Goal: Task Accomplishment & Management: Manage account settings

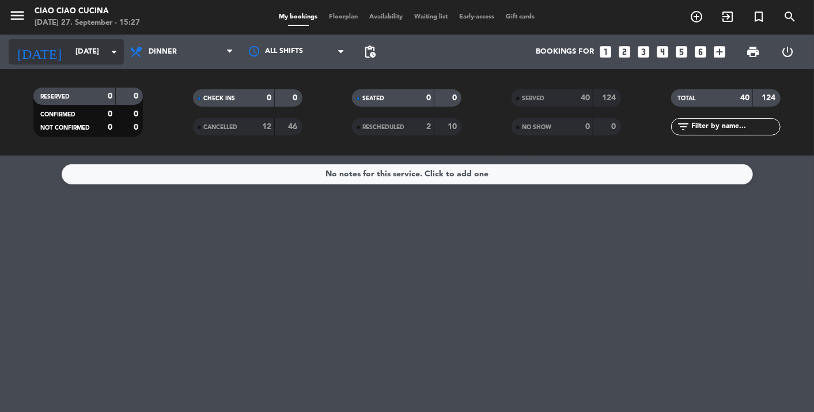
click at [70, 56] on input "[DATE]" at bounding box center [119, 51] width 99 height 21
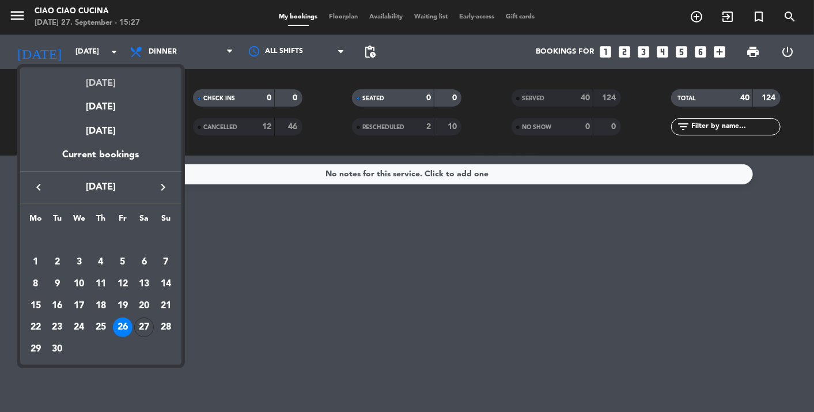
click at [93, 81] on div "[DATE]" at bounding box center [100, 79] width 161 height 24
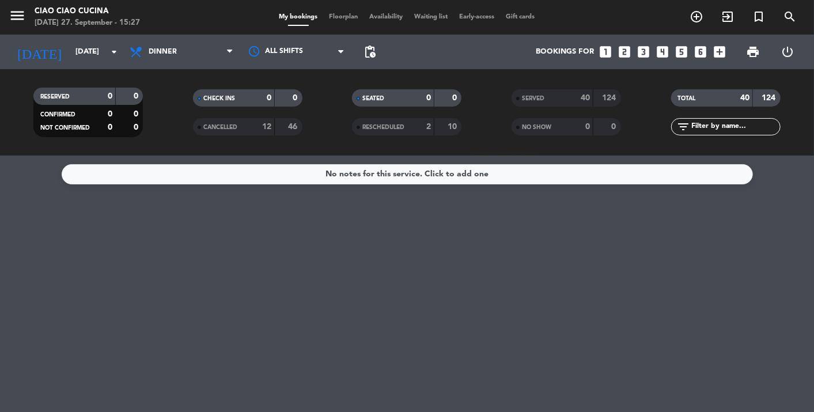
type input "[DATE]"
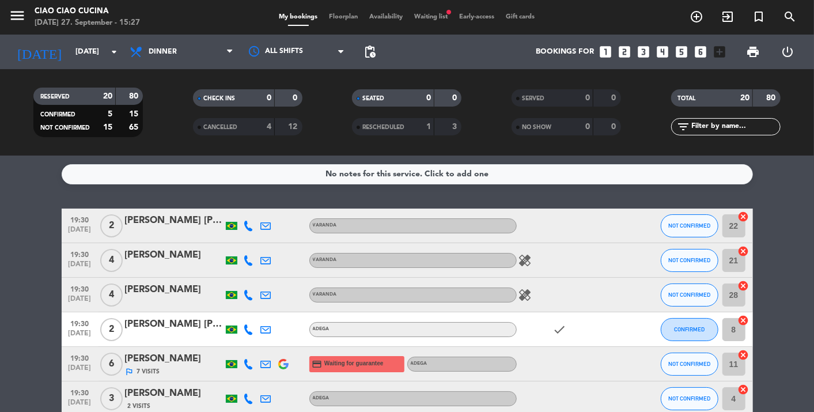
click at [248, 227] on icon at bounding box center [249, 226] width 10 height 10
click at [252, 204] on span "content_paste" at bounding box center [253, 206] width 9 height 9
click at [248, 256] on icon at bounding box center [249, 260] width 10 height 10
click at [249, 241] on span "content_paste" at bounding box center [253, 241] width 9 height 9
click at [248, 297] on icon at bounding box center [249, 295] width 10 height 10
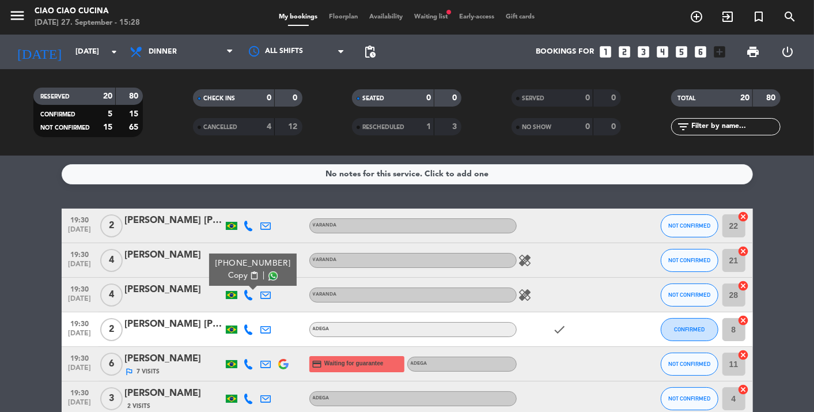
click at [251, 273] on span "content_paste" at bounding box center [253, 275] width 9 height 9
click at [246, 327] on icon at bounding box center [249, 329] width 10 height 10
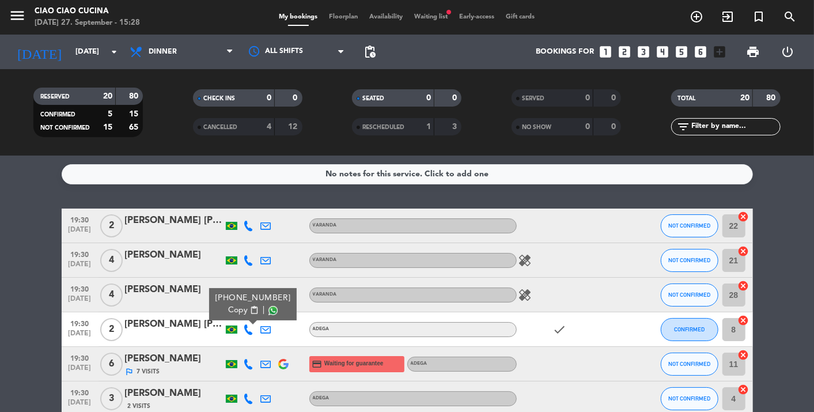
click at [250, 308] on span "content_paste" at bounding box center [253, 310] width 9 height 9
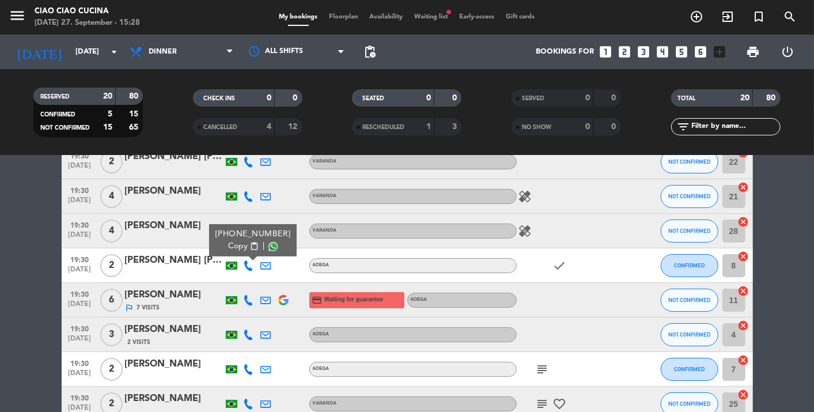
scroll to position [128, 0]
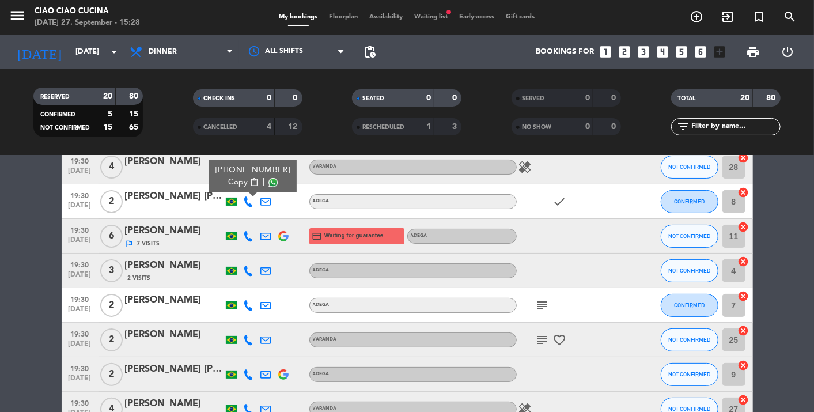
click at [264, 233] on icon at bounding box center [266, 236] width 10 height 10
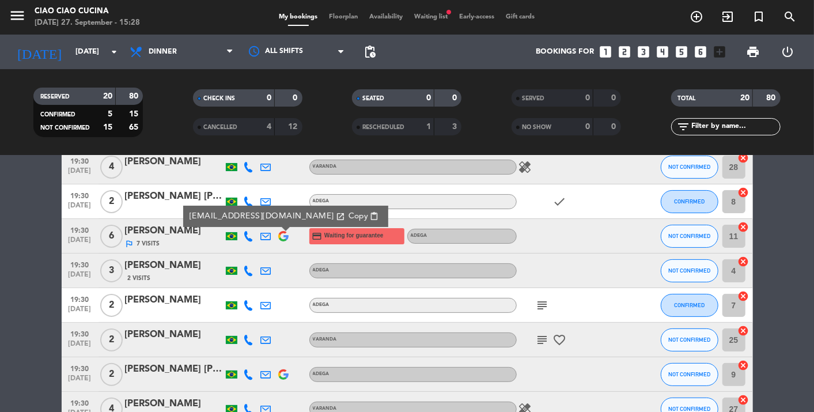
click at [344, 210] on button "Copy content_paste" at bounding box center [362, 216] width 37 height 13
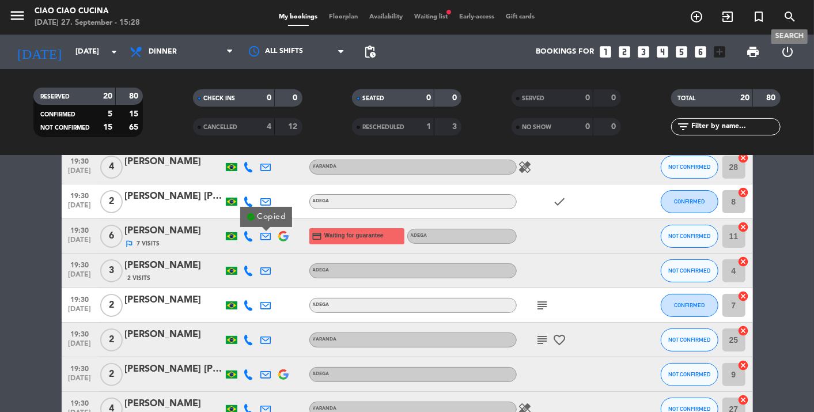
click at [780, 14] on span "search" at bounding box center [789, 17] width 31 height 20
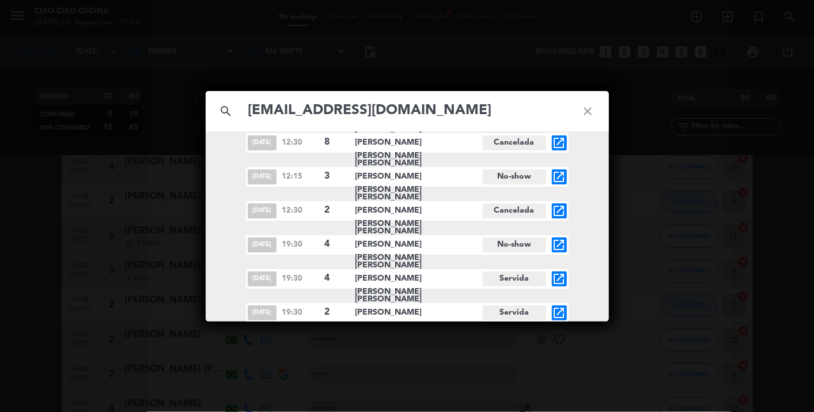
scroll to position [97, 0]
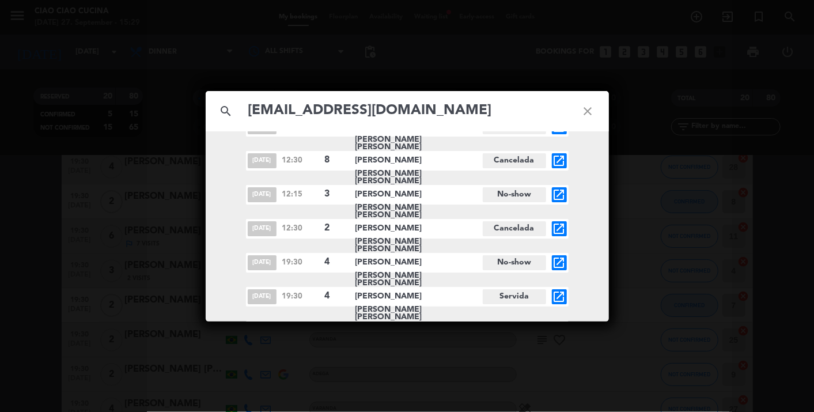
type input "[EMAIL_ADDRESS][DOMAIN_NAME]"
click at [589, 108] on icon "close" at bounding box center [587, 110] width 41 height 41
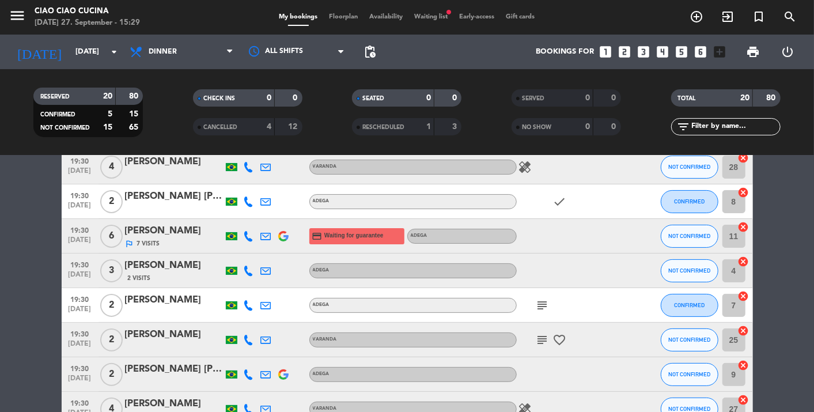
click at [165, 236] on div "[PERSON_NAME]" at bounding box center [174, 230] width 98 height 15
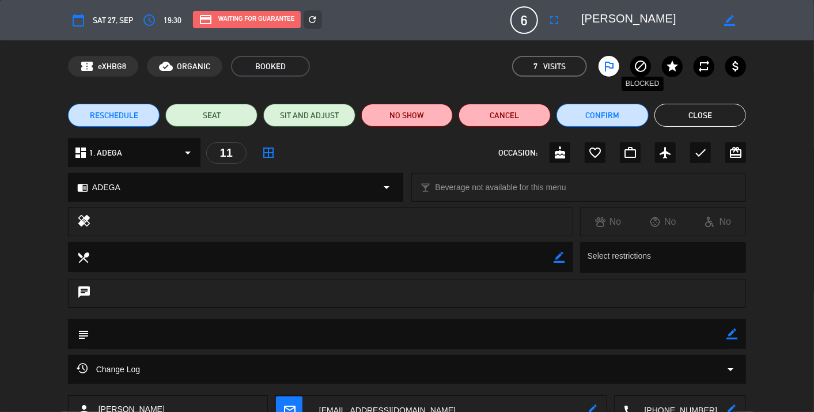
click at [642, 65] on icon "block" at bounding box center [640, 66] width 14 height 14
click at [706, 116] on button "Close" at bounding box center [700, 115] width 92 height 23
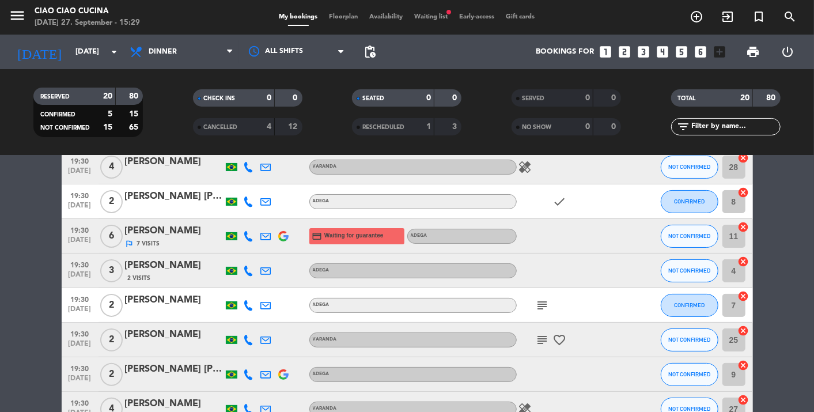
click at [251, 238] on icon at bounding box center [249, 236] width 10 height 10
click at [249, 213] on span "content_paste" at bounding box center [249, 217] width 9 height 9
click at [252, 270] on icon at bounding box center [249, 270] width 10 height 10
click at [252, 246] on button "Copy content_paste" at bounding box center [243, 251] width 31 height 12
click at [249, 303] on icon at bounding box center [249, 305] width 10 height 10
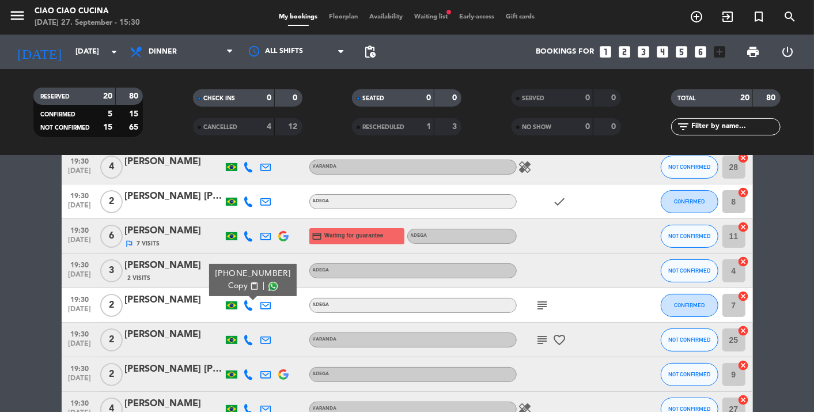
click at [249, 284] on span "content_paste" at bounding box center [253, 286] width 9 height 9
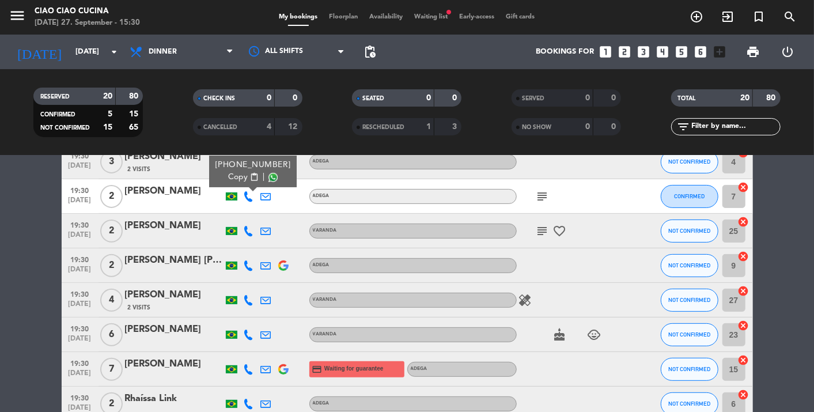
scroll to position [256, 0]
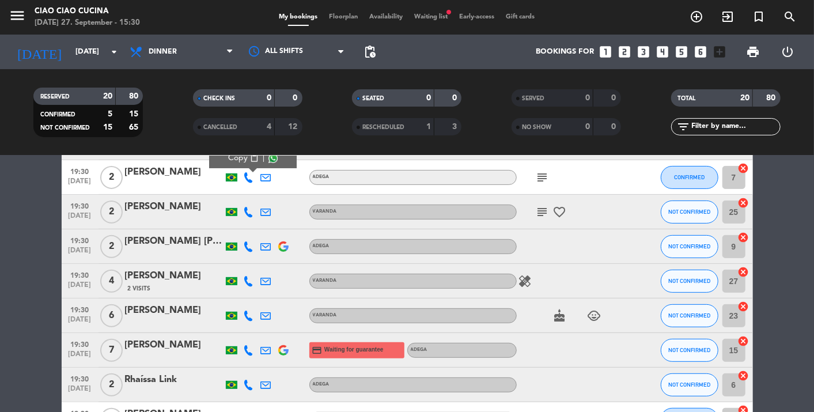
click at [248, 213] on icon at bounding box center [249, 212] width 10 height 10
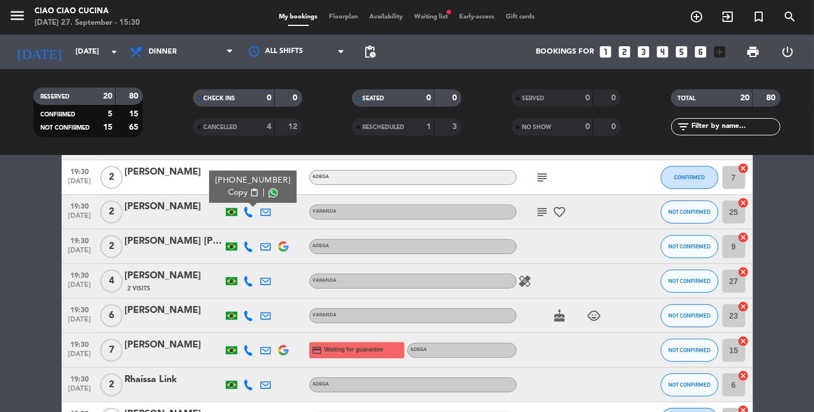
click at [250, 193] on span "content_paste" at bounding box center [253, 192] width 9 height 9
click at [250, 247] on icon at bounding box center [249, 246] width 10 height 10
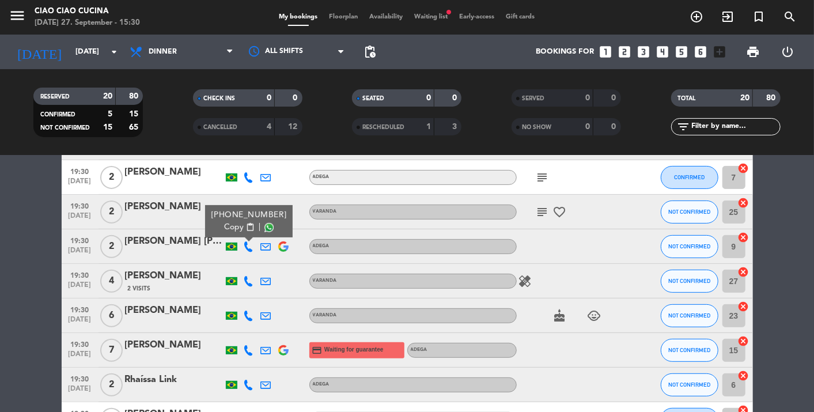
click at [252, 227] on span "content_paste" at bounding box center [249, 227] width 9 height 9
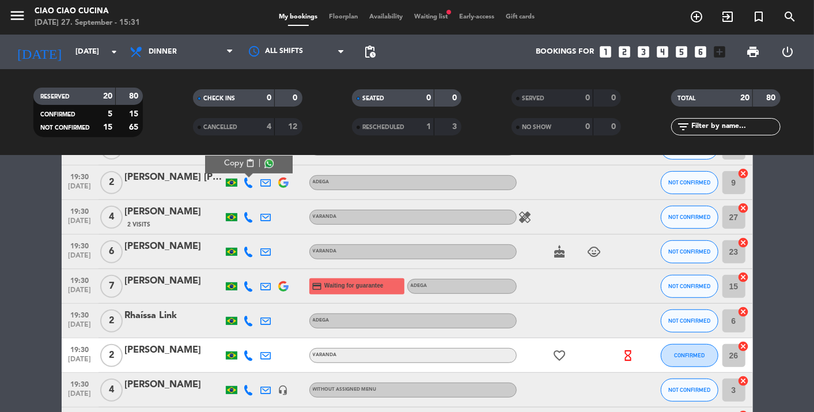
click at [246, 219] on icon at bounding box center [249, 217] width 10 height 10
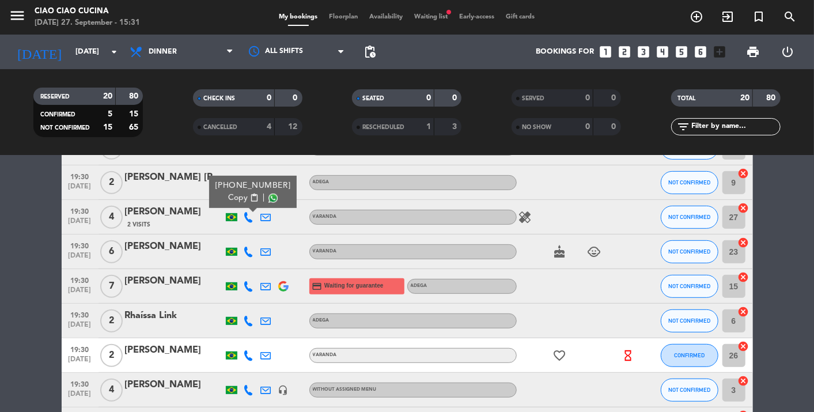
click at [249, 198] on span "content_paste" at bounding box center [253, 197] width 9 height 9
click at [245, 252] on icon at bounding box center [249, 251] width 10 height 10
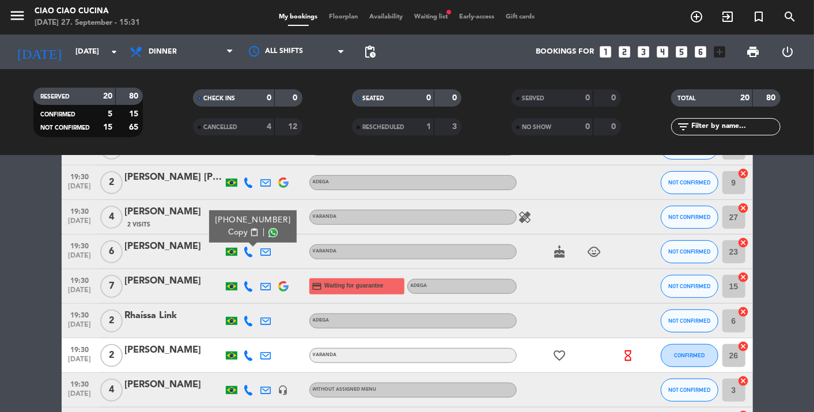
click at [249, 232] on span "content_paste" at bounding box center [253, 232] width 9 height 9
click at [248, 287] on icon at bounding box center [249, 286] width 10 height 10
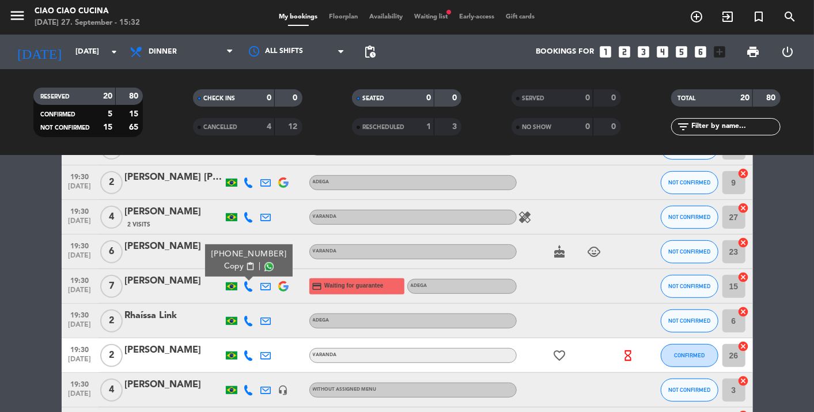
click at [249, 264] on span "content_paste" at bounding box center [249, 266] width 9 height 9
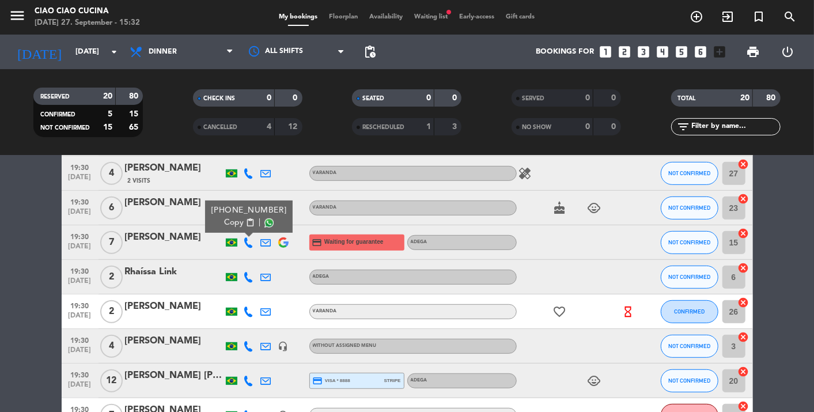
scroll to position [384, 0]
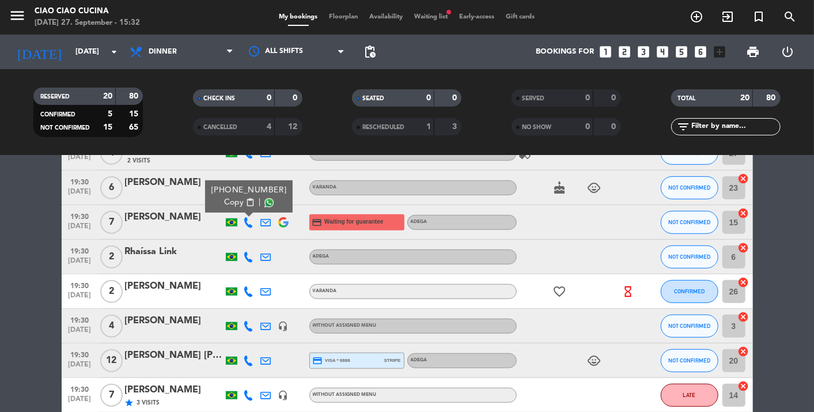
click at [250, 258] on icon at bounding box center [249, 257] width 10 height 10
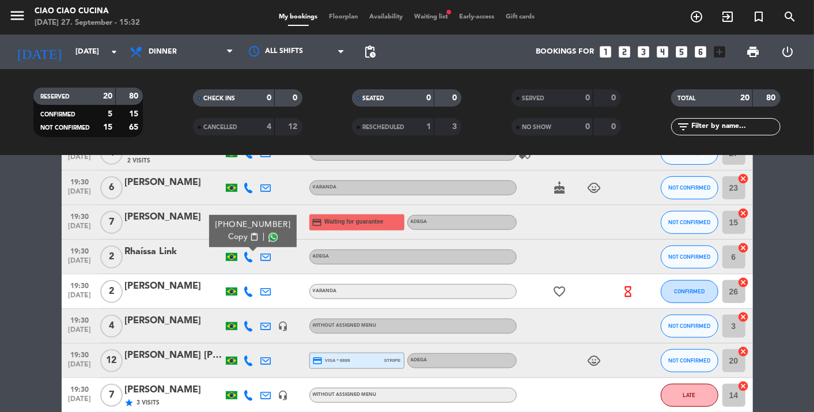
click at [250, 235] on span "content_paste" at bounding box center [253, 237] width 9 height 9
click at [248, 293] on icon at bounding box center [249, 291] width 10 height 10
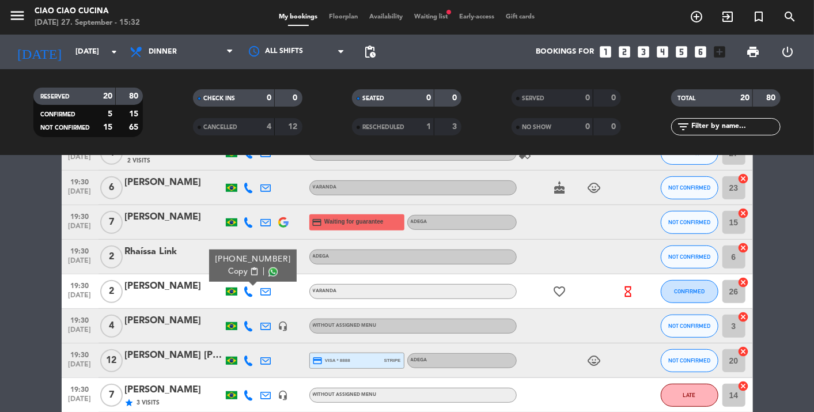
click at [250, 273] on span "content_paste" at bounding box center [253, 271] width 9 height 9
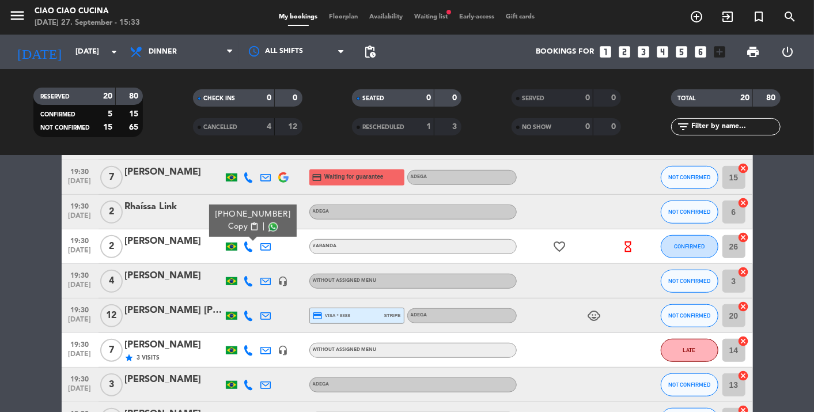
scroll to position [447, 0]
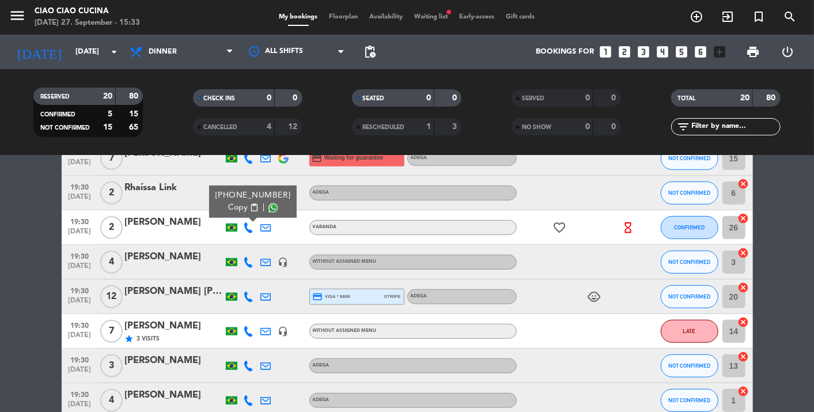
click at [249, 261] on icon at bounding box center [249, 262] width 10 height 10
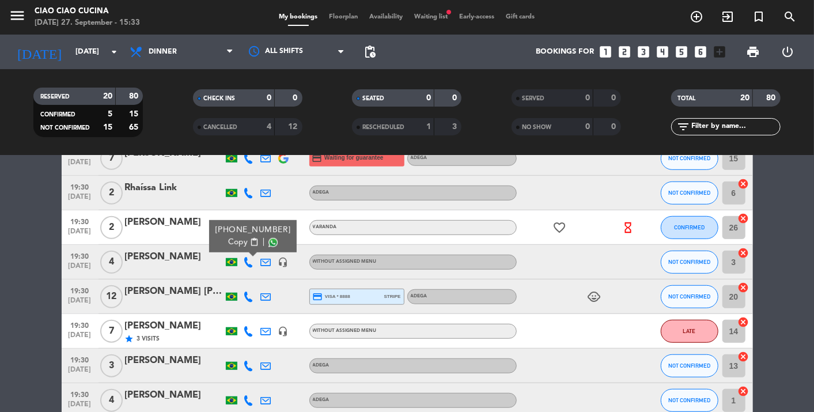
click at [253, 242] on span "content_paste" at bounding box center [253, 242] width 9 height 9
click at [251, 297] on icon at bounding box center [249, 296] width 10 height 10
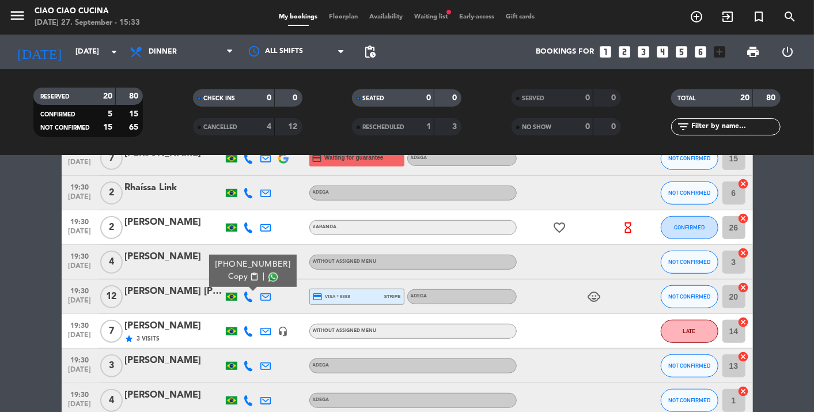
click at [250, 277] on span "content_paste" at bounding box center [253, 276] width 9 height 9
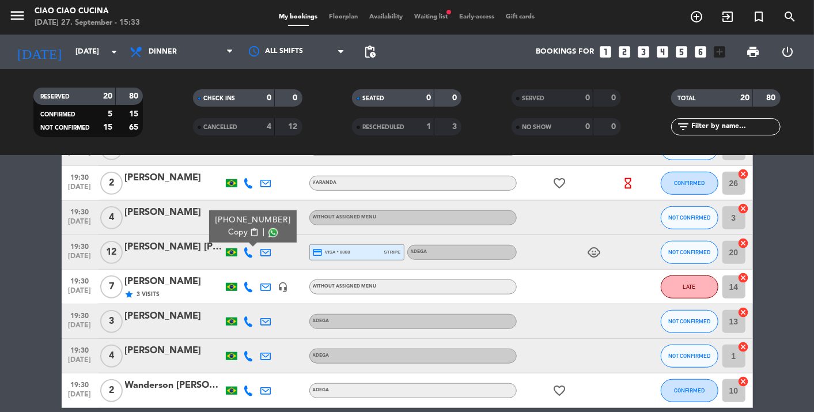
scroll to position [511, 0]
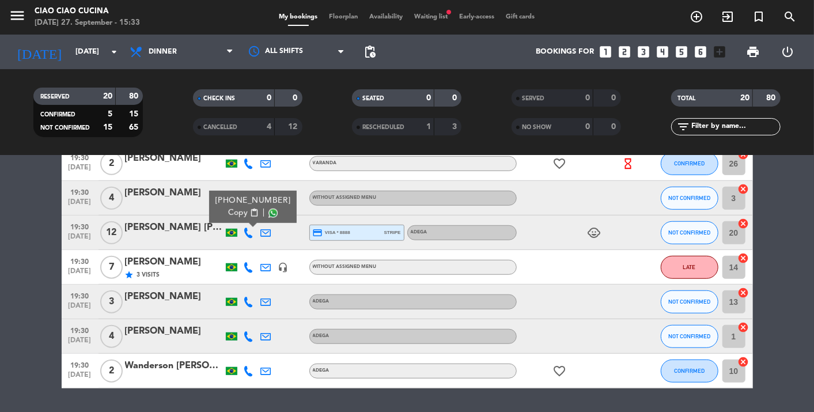
click at [245, 268] on icon at bounding box center [249, 267] width 10 height 10
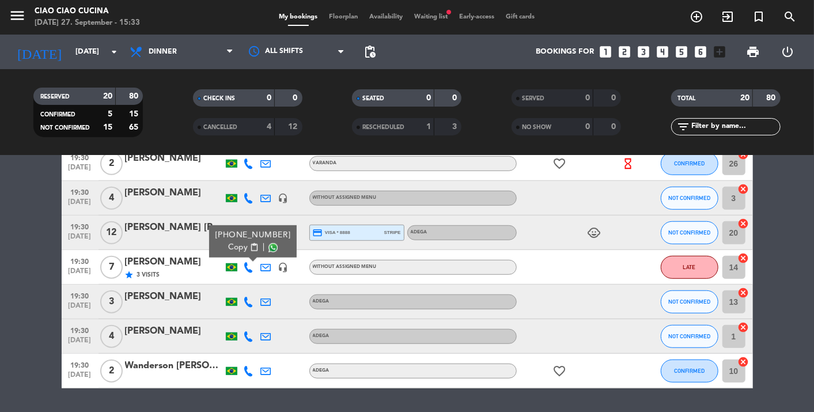
click at [249, 244] on span "content_paste" at bounding box center [253, 247] width 9 height 9
click at [250, 302] on icon at bounding box center [249, 302] width 10 height 10
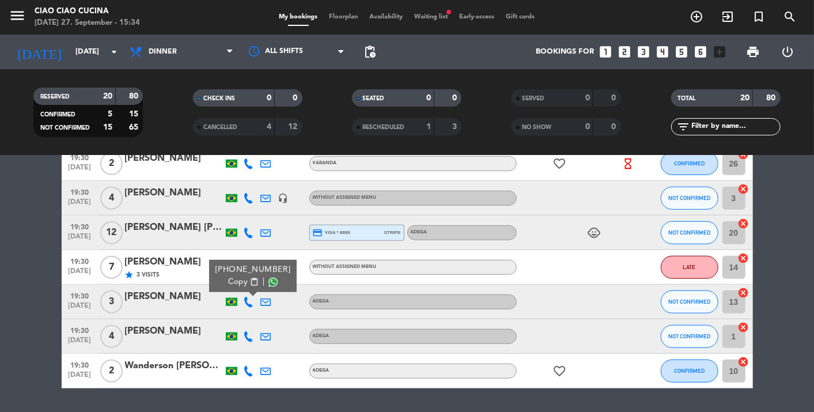
click at [252, 280] on span "content_paste" at bounding box center [253, 282] width 9 height 9
click at [246, 335] on icon at bounding box center [249, 336] width 10 height 10
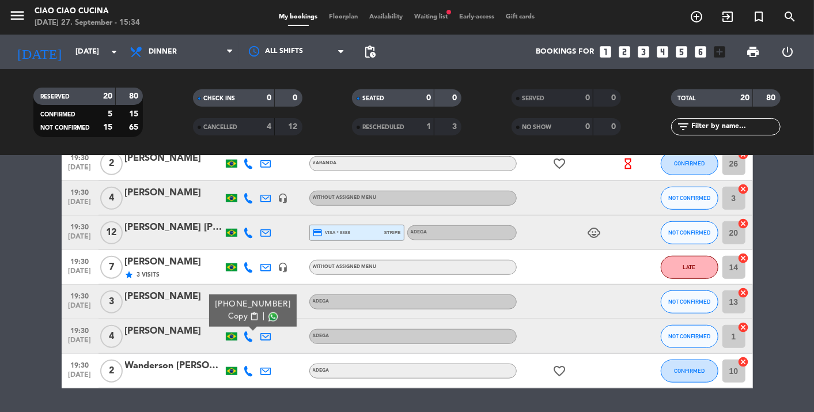
click at [249, 314] on span "content_paste" at bounding box center [253, 316] width 9 height 9
click at [250, 370] on icon at bounding box center [249, 371] width 10 height 10
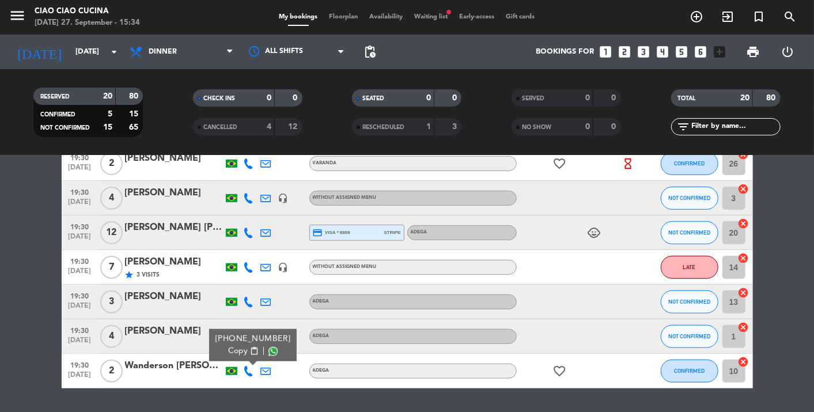
click at [249, 352] on span "content_paste" at bounding box center [253, 351] width 9 height 9
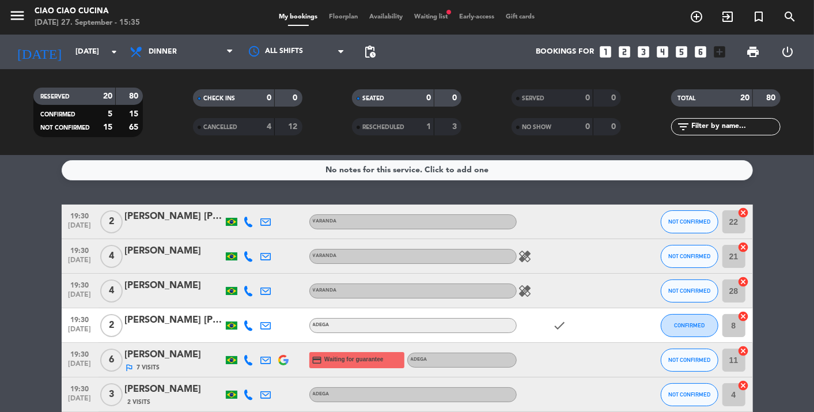
scroll to position [0, 0]
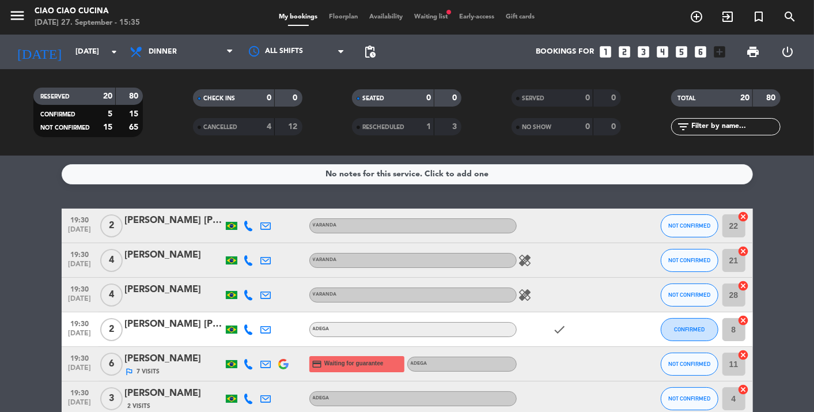
click at [249, 262] on icon at bounding box center [249, 260] width 10 height 10
click at [251, 295] on icon at bounding box center [249, 295] width 10 height 10
click at [672, 290] on button "NOT CONFIRMED" at bounding box center [690, 294] width 58 height 23
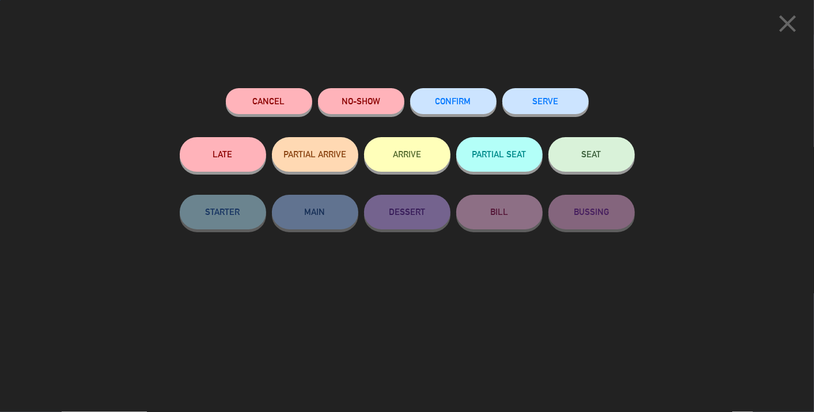
click at [454, 100] on span "CONFIRM" at bounding box center [453, 101] width 36 height 10
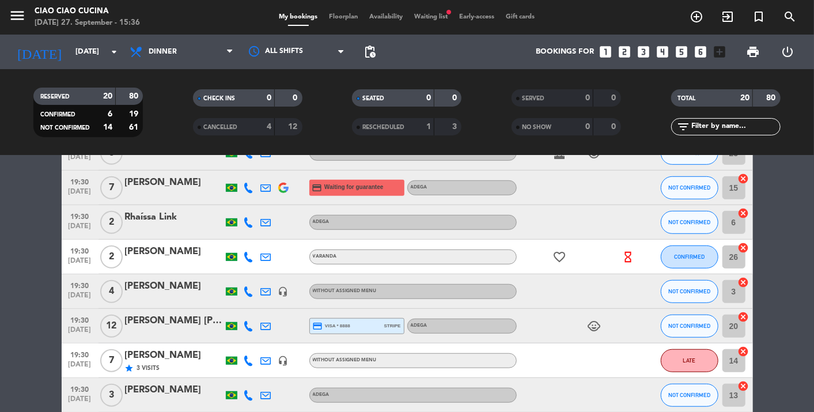
scroll to position [447, 0]
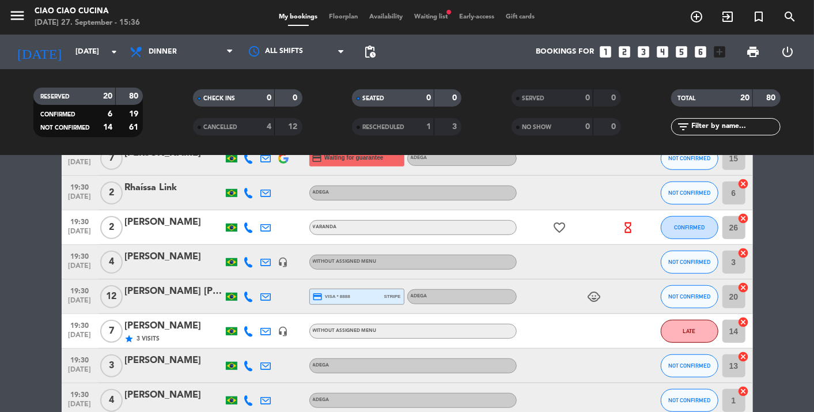
click at [283, 262] on icon "headset_mic" at bounding box center [283, 262] width 10 height 10
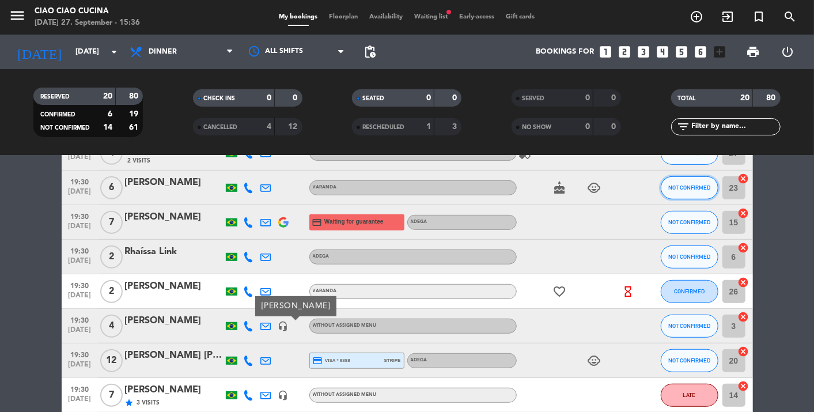
click at [668, 184] on span "NOT CONFIRMED" at bounding box center [689, 187] width 42 height 6
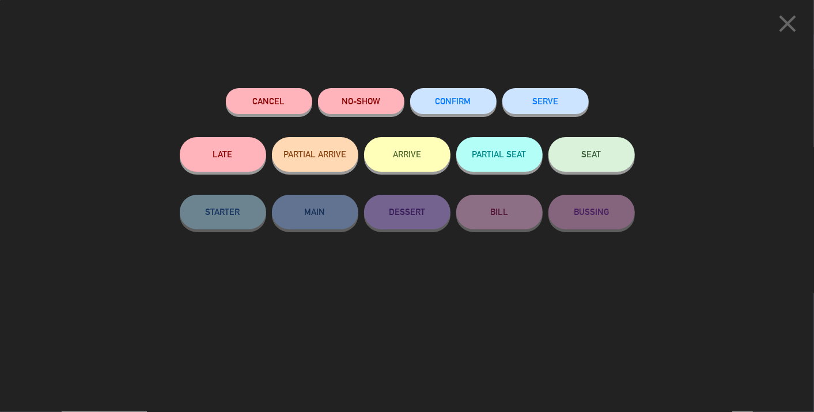
click at [447, 100] on span "CONFIRM" at bounding box center [453, 101] width 36 height 10
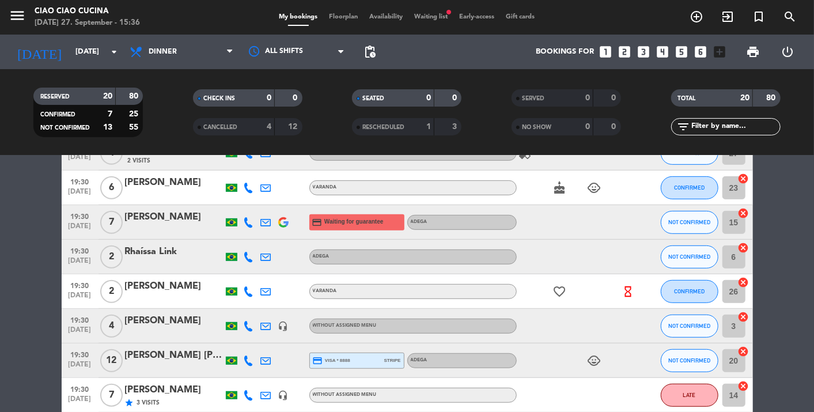
click at [196, 214] on div "[PERSON_NAME]" at bounding box center [174, 217] width 98 height 15
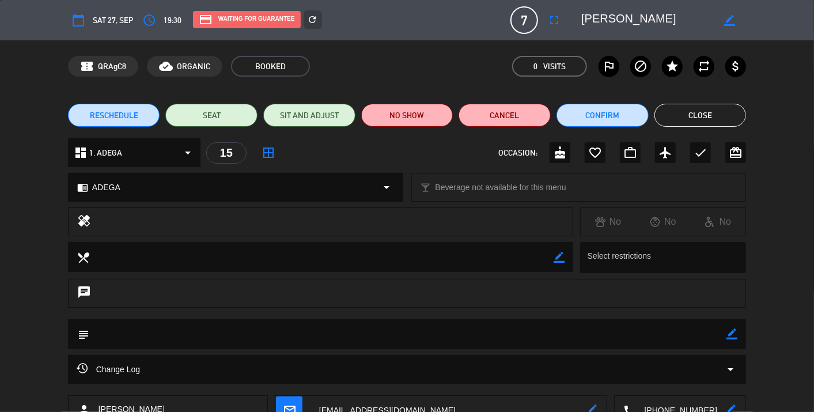
click at [717, 110] on button "Close" at bounding box center [700, 115] width 92 height 23
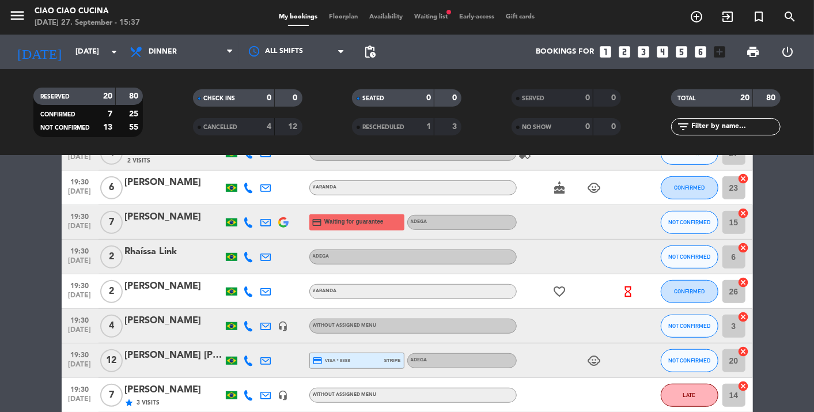
click at [265, 219] on icon at bounding box center [266, 222] width 10 height 10
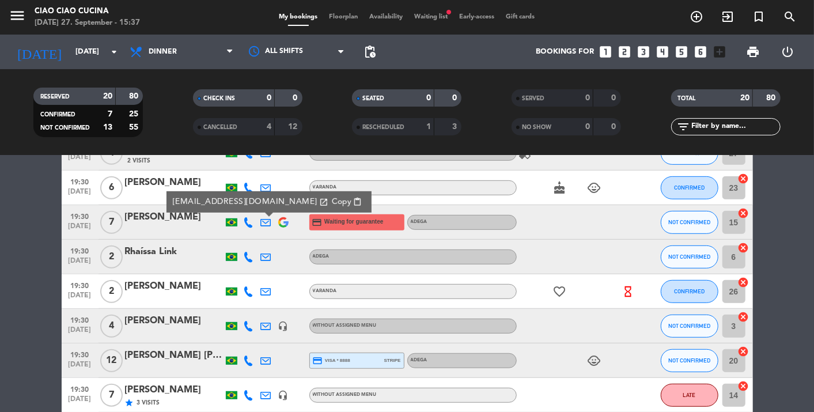
click at [353, 200] on span "content_paste" at bounding box center [357, 202] width 9 height 9
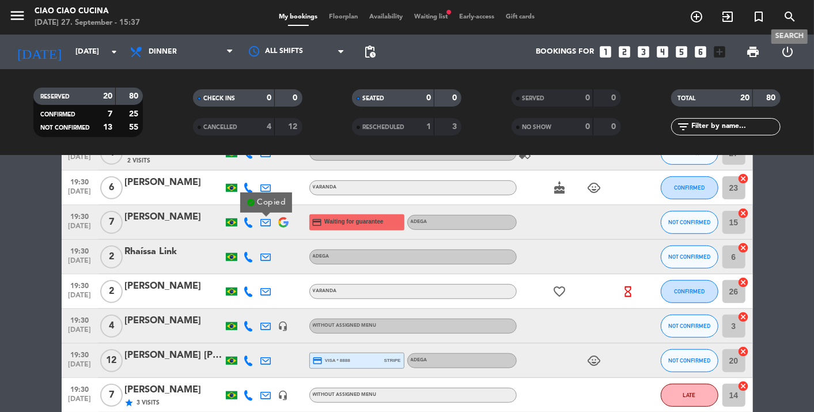
click at [790, 14] on icon "search" at bounding box center [790, 17] width 14 height 14
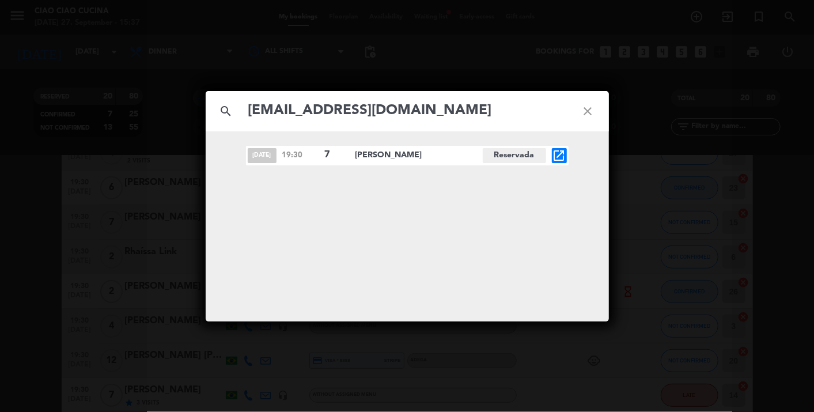
type input "[EMAIL_ADDRESS][DOMAIN_NAME]"
click at [586, 110] on icon "close" at bounding box center [587, 110] width 41 height 41
click at [586, 115] on icon "close" at bounding box center [587, 110] width 41 height 41
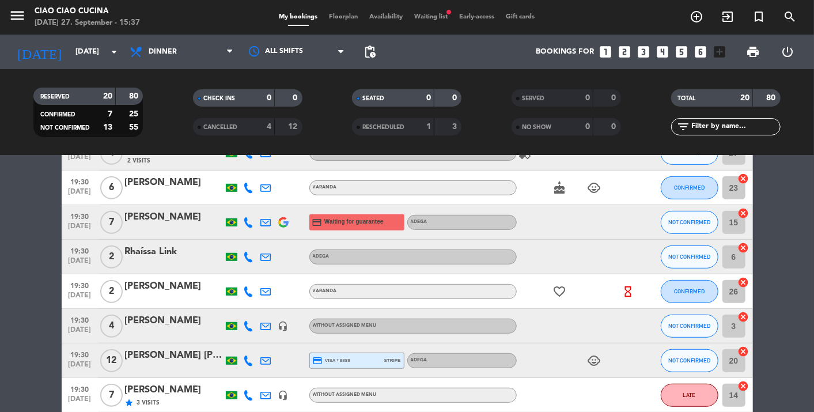
click at [182, 222] on div "[PERSON_NAME]" at bounding box center [174, 217] width 98 height 15
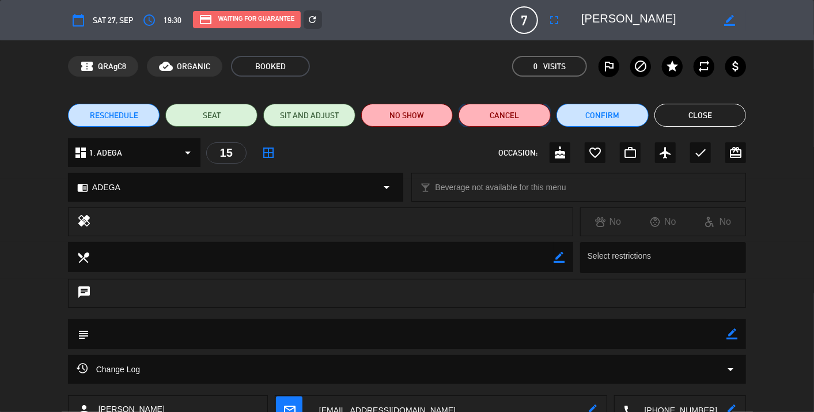
click at [521, 122] on button "Cancel" at bounding box center [504, 115] width 92 height 23
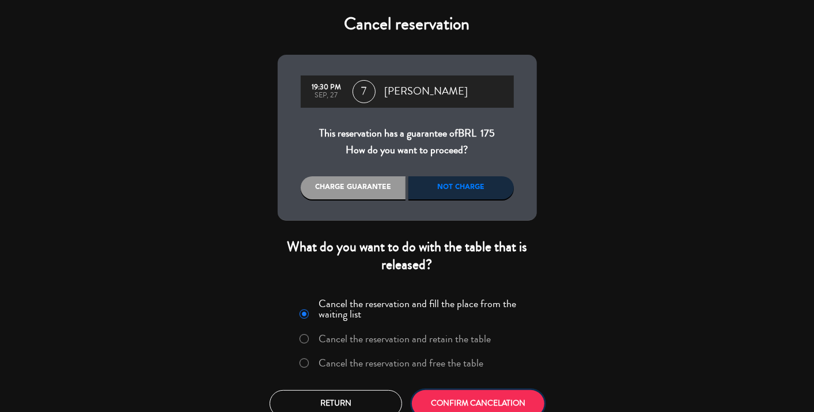
click at [484, 401] on button "CONFIRM CANCELATION" at bounding box center [478, 403] width 132 height 27
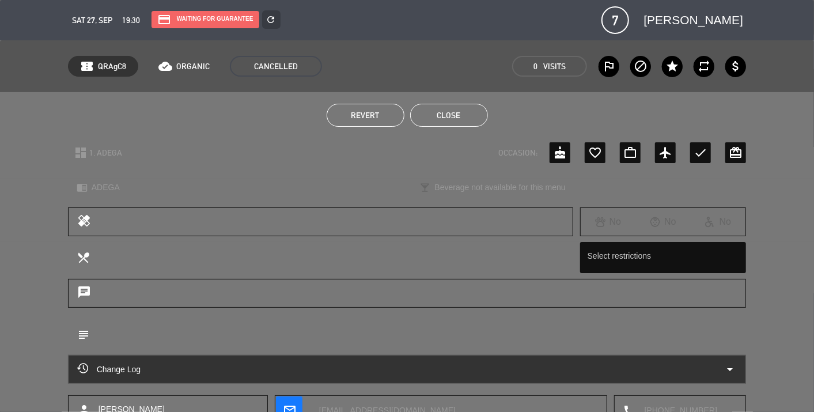
click at [447, 107] on button "Close" at bounding box center [449, 115] width 78 height 23
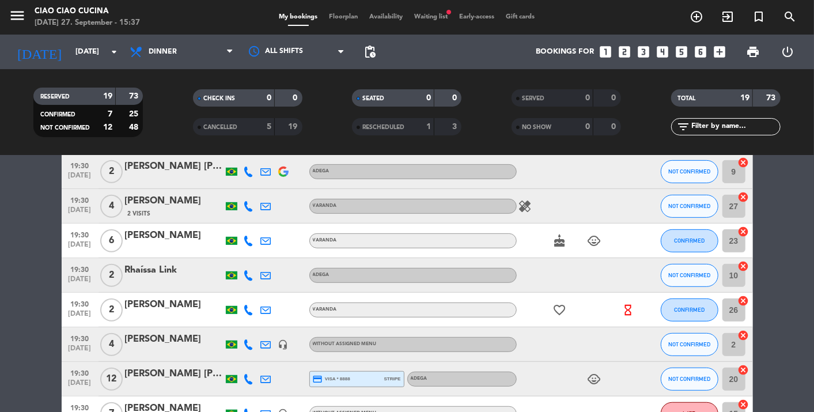
scroll to position [256, 0]
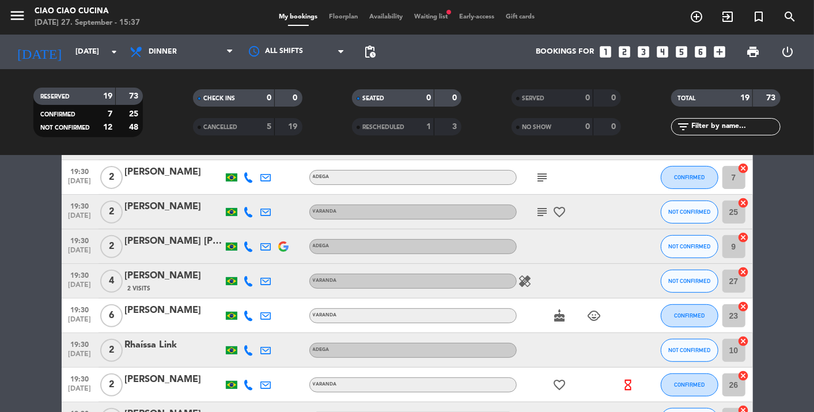
click at [267, 279] on icon at bounding box center [266, 281] width 10 height 10
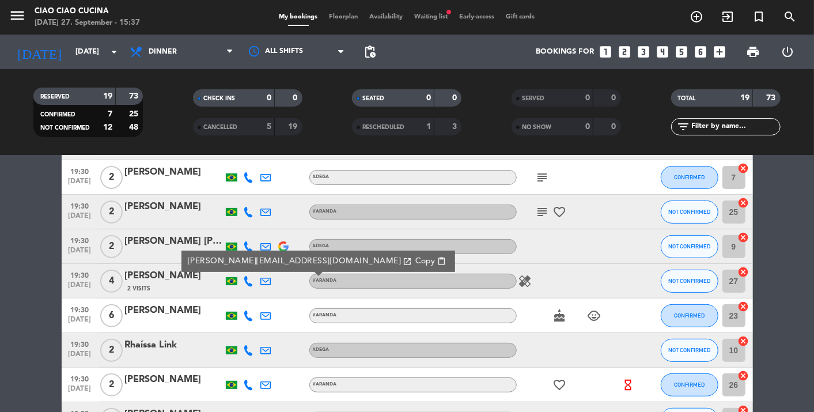
click at [437, 259] on span "content_paste" at bounding box center [441, 261] width 9 height 9
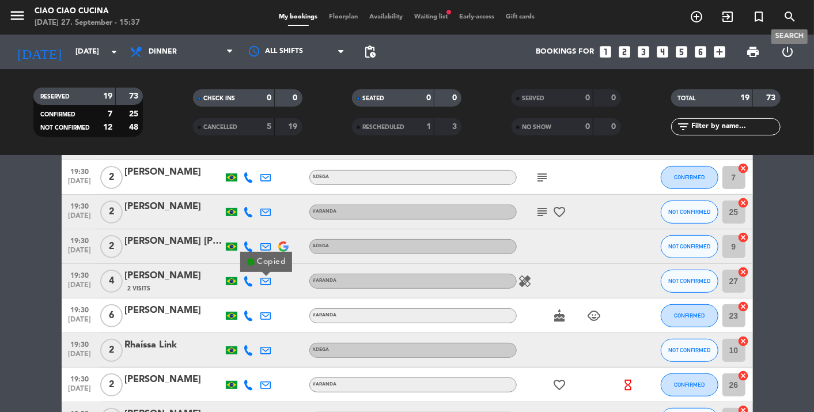
click at [784, 12] on icon "search" at bounding box center [790, 17] width 14 height 14
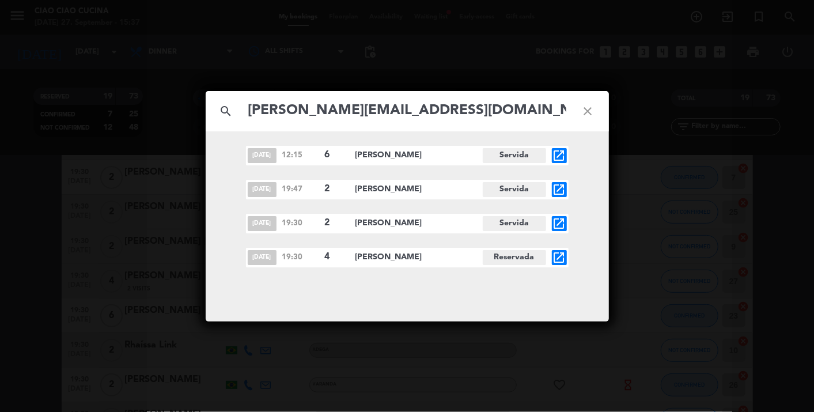
type input "[PERSON_NAME][EMAIL_ADDRESS][DOMAIN_NAME]"
click at [589, 109] on icon "close" at bounding box center [587, 110] width 41 height 41
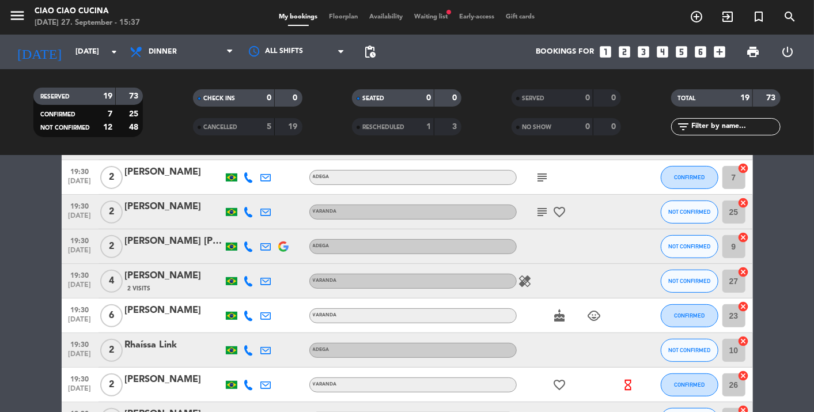
click at [181, 274] on div "[PERSON_NAME]" at bounding box center [174, 275] width 98 height 15
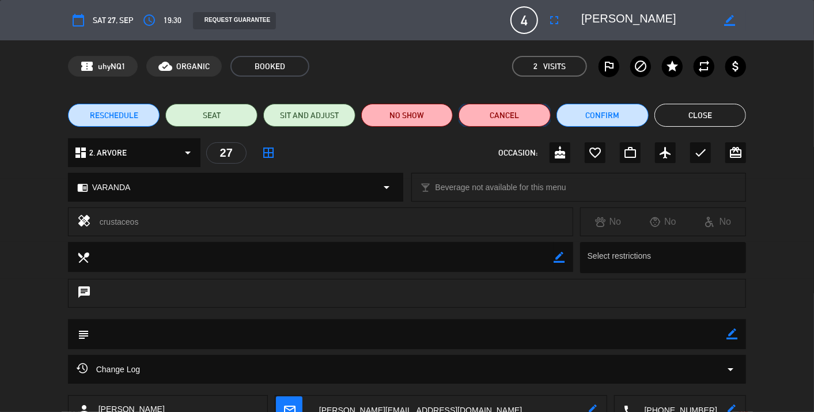
click at [528, 119] on button "Cancel" at bounding box center [504, 115] width 92 height 23
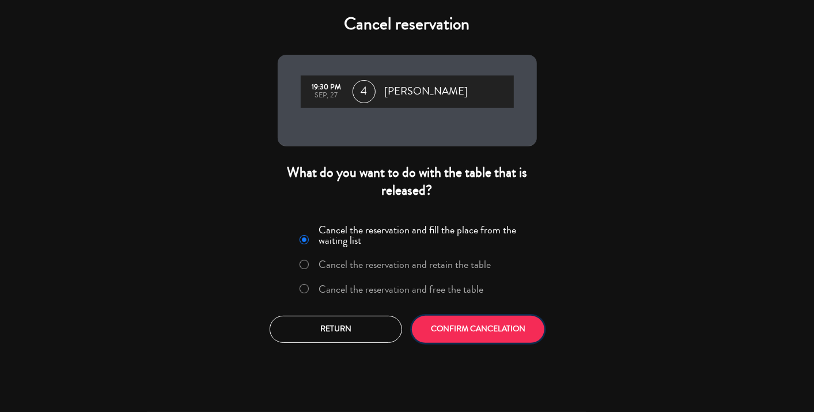
click at [494, 324] on button "CONFIRM CANCELATION" at bounding box center [478, 329] width 132 height 27
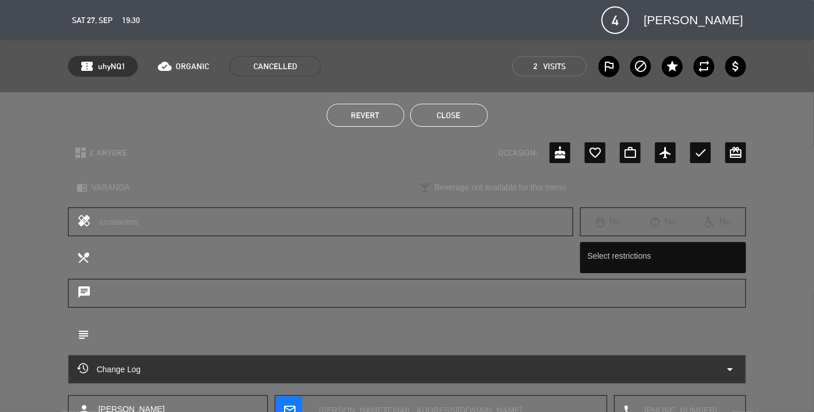
click at [464, 119] on button "Close" at bounding box center [449, 115] width 78 height 23
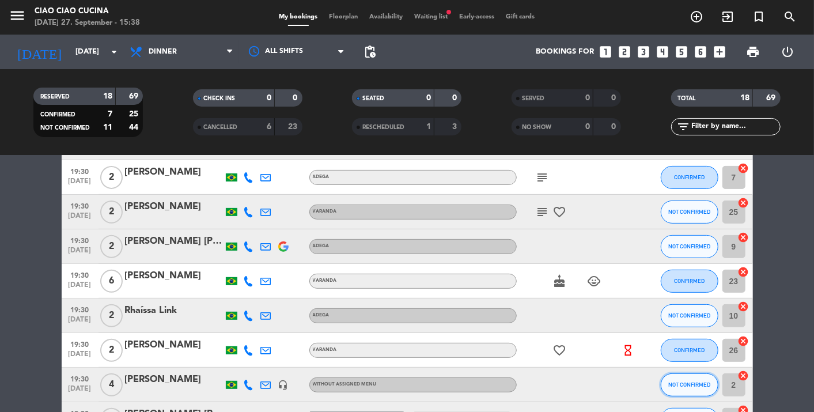
click at [691, 376] on button "NOT CONFIRMED" at bounding box center [690, 384] width 58 height 23
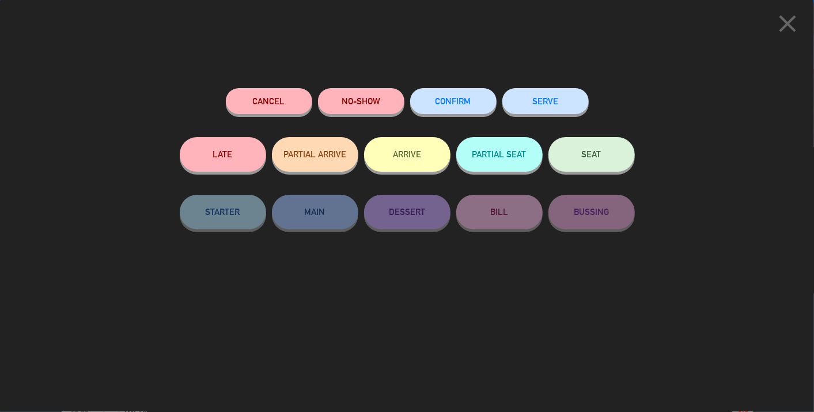
click at [441, 95] on button "CONFIRM" at bounding box center [453, 101] width 86 height 26
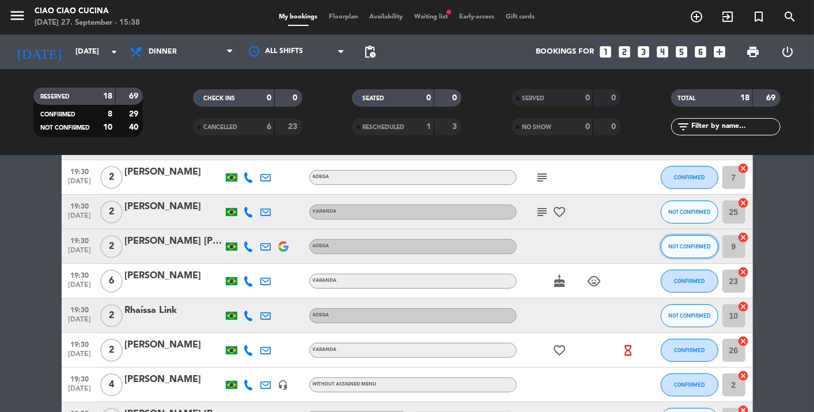
click at [696, 243] on span "NOT CONFIRMED" at bounding box center [689, 246] width 42 height 6
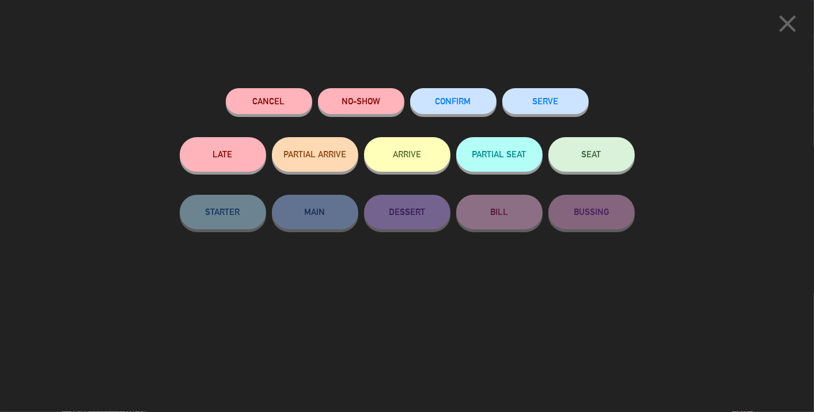
click at [455, 90] on button "CONFIRM" at bounding box center [453, 101] width 86 height 26
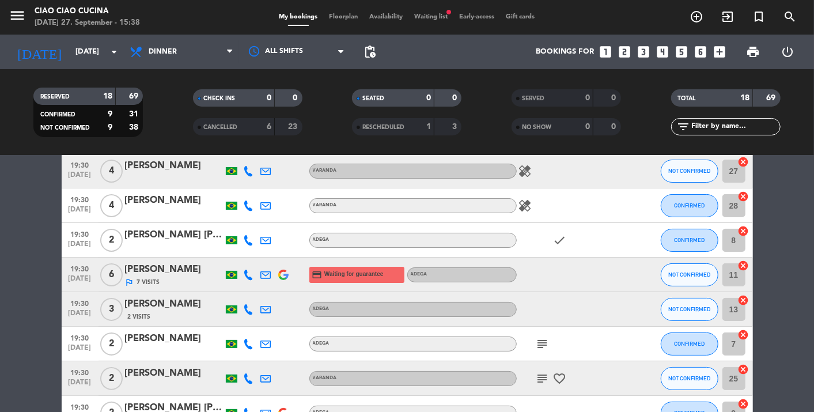
scroll to position [64, 0]
